Goal: Task Accomplishment & Management: Use online tool/utility

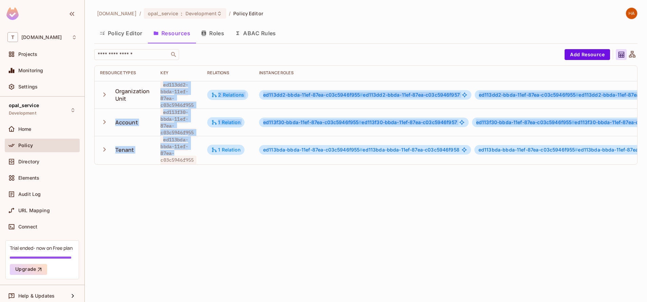
drag, startPoint x: 163, startPoint y: 85, endPoint x: 193, endPoint y: 154, distance: 75.4
click at [193, 154] on tbody "Organization Unit ed113dd2-bbda-11ef-87ea-c03c5946f955 2 Relations ed113dd2-bbd…" at bounding box center [448, 122] width 706 height 82
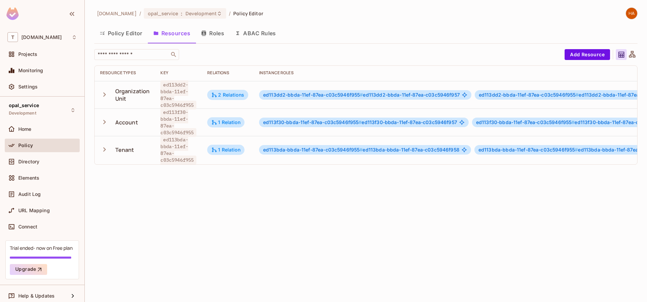
drag, startPoint x: 193, startPoint y: 154, endPoint x: 237, endPoint y: 208, distance: 69.5
click at [237, 208] on div "[DOMAIN_NAME] / opal_service : Development / Policy Editor Policy Editor Resour…" at bounding box center [366, 151] width 562 height 302
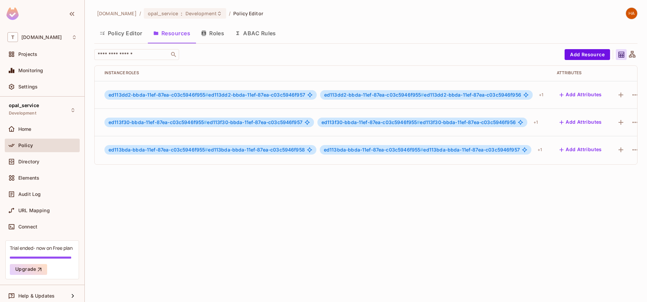
scroll to position [1, 171]
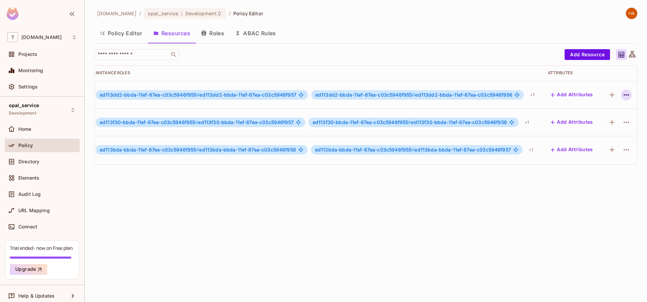
click at [621, 90] on button "button" at bounding box center [626, 95] width 11 height 11
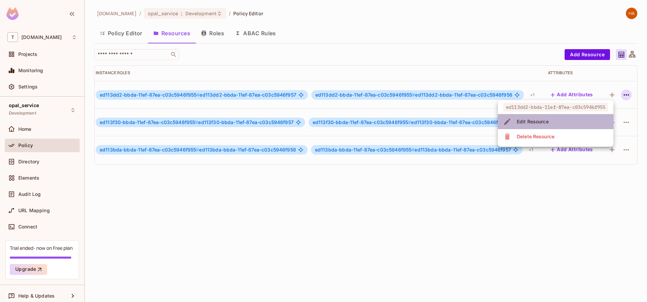
click at [576, 119] on li "Edit Resource" at bounding box center [556, 121] width 116 height 15
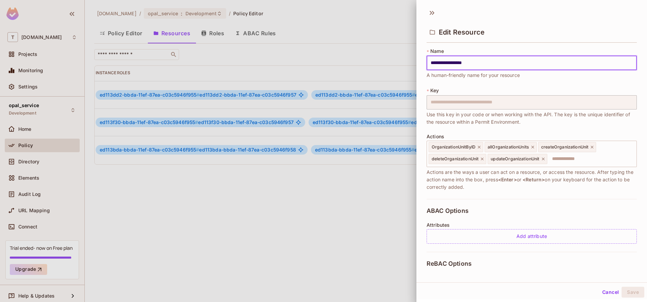
scroll to position [0, 0]
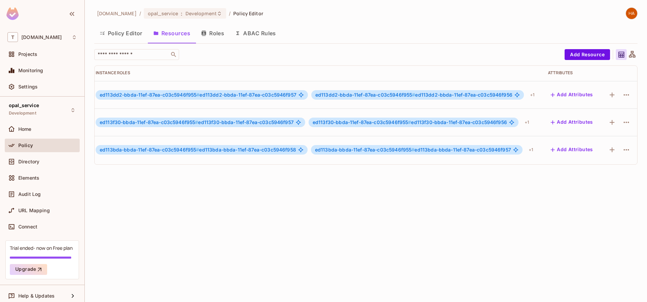
click at [406, 111] on td "ed113f30-bbda-11ef-87ea-c03c5946f955 # ed113f30-bbda-11ef-87ea-c03c5946f957 ed1…" at bounding box center [316, 122] width 452 height 27
click at [622, 94] on icon "button" at bounding box center [626, 95] width 8 height 8
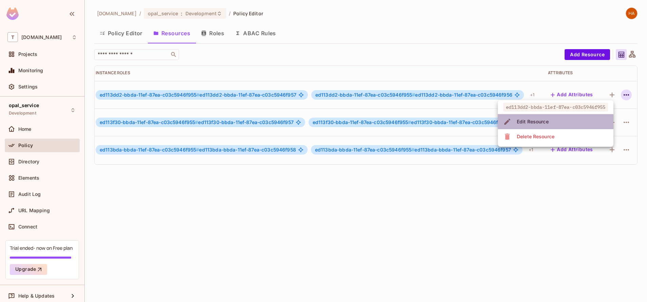
click at [603, 122] on li "Edit Resource" at bounding box center [556, 121] width 116 height 15
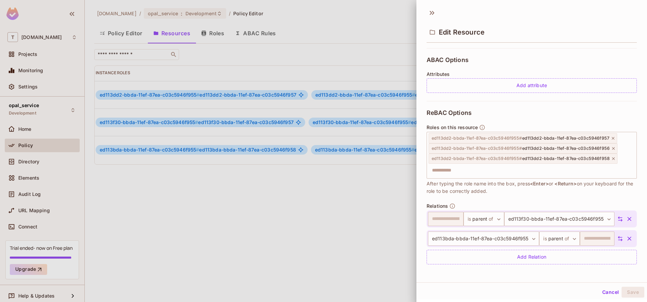
scroll to position [151, 0]
click at [606, 292] on button "Cancel" at bounding box center [611, 292] width 22 height 11
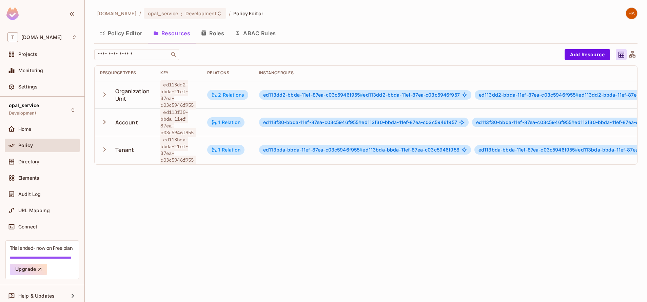
scroll to position [1, 171]
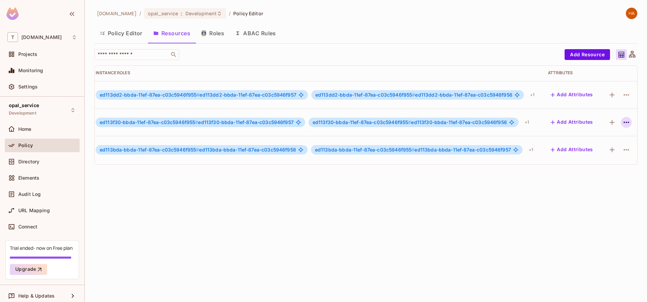
click at [624, 122] on icon "button" at bounding box center [626, 122] width 5 height 1
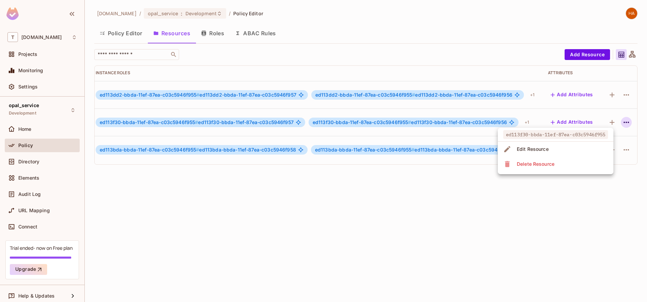
click at [596, 148] on li "Edit Resource" at bounding box center [556, 149] width 116 height 15
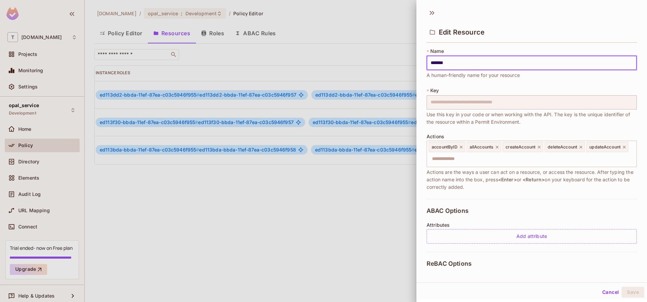
scroll to position [131, 0]
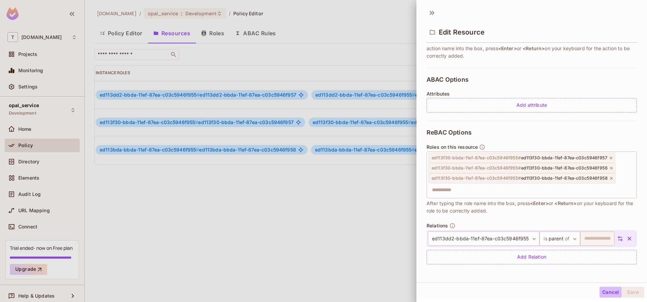
click at [604, 293] on button "Cancel" at bounding box center [611, 292] width 22 height 11
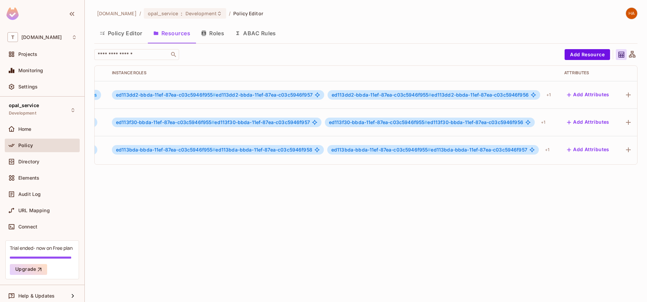
scroll to position [1, 171]
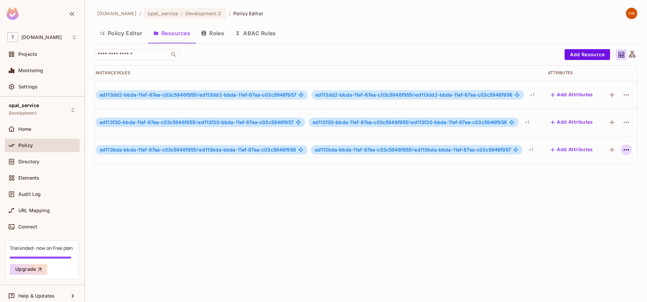
click at [622, 153] on icon "button" at bounding box center [626, 150] width 8 height 8
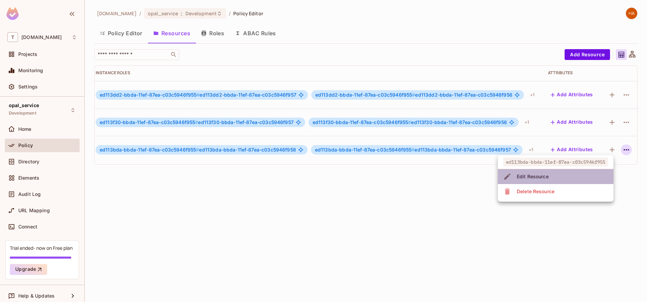
click at [585, 175] on li "Edit Resource" at bounding box center [556, 176] width 116 height 15
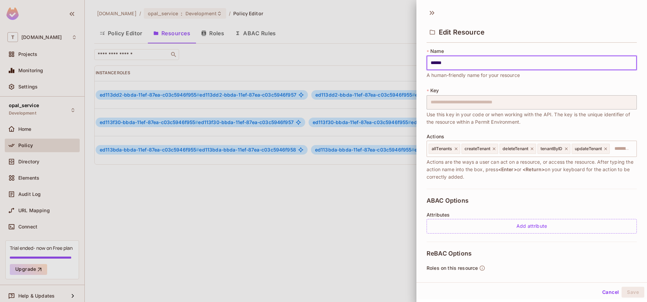
scroll to position [131, 0]
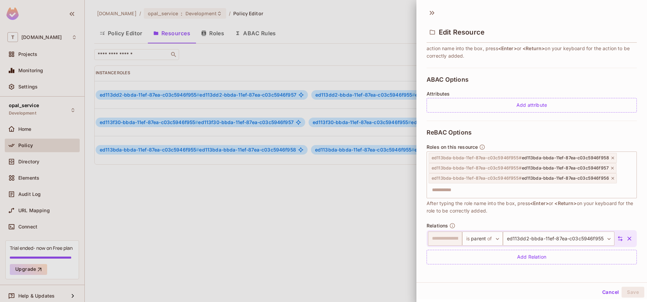
click at [600, 292] on button "Cancel" at bounding box center [611, 292] width 22 height 11
